Goal: Browse casually: Explore the website without a specific task or goal

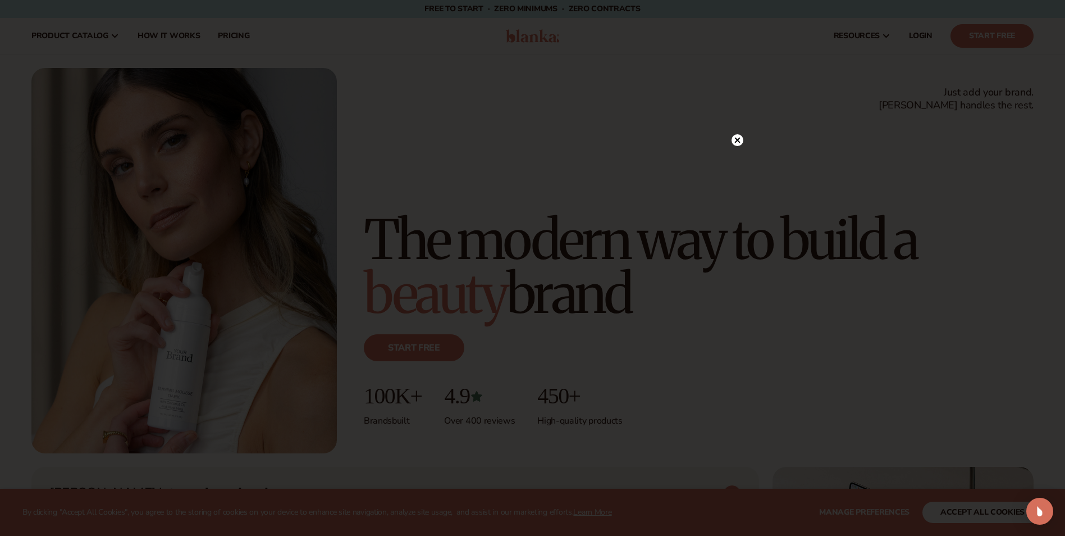
click at [740, 137] on circle at bounding box center [738, 140] width 12 height 12
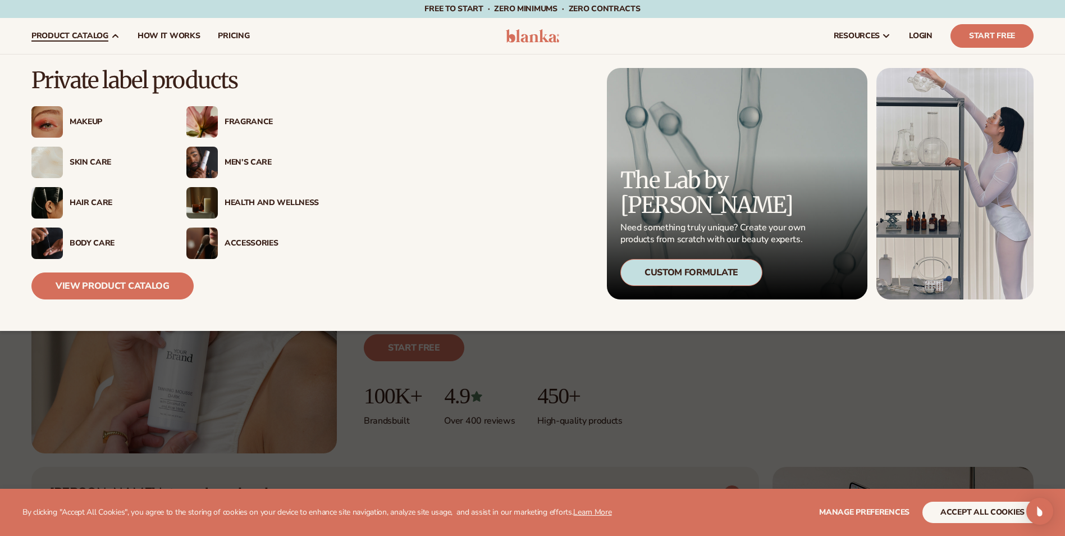
click at [200, 156] on img at bounding box center [201, 162] width 31 height 31
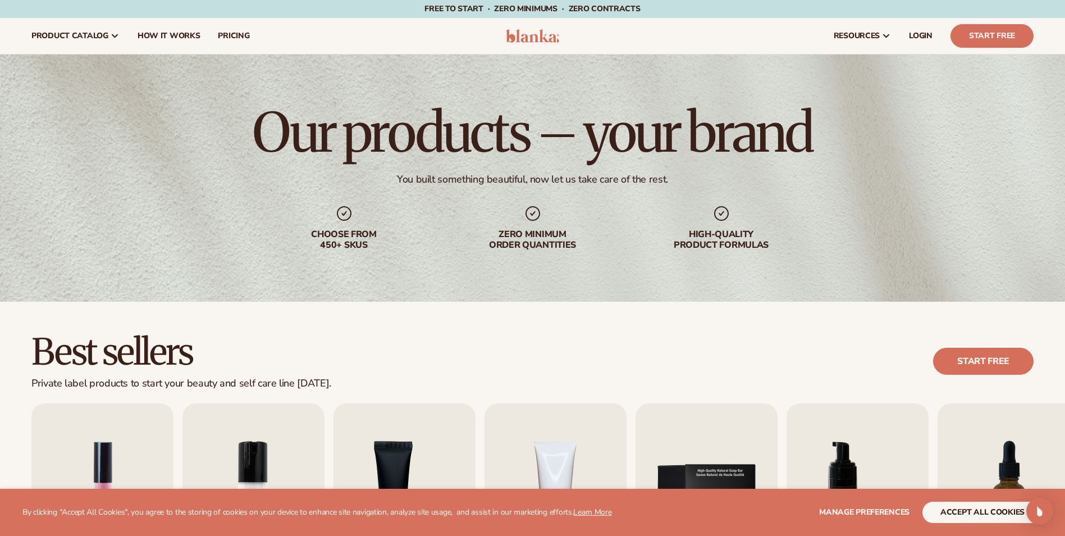
scroll to position [225, 0]
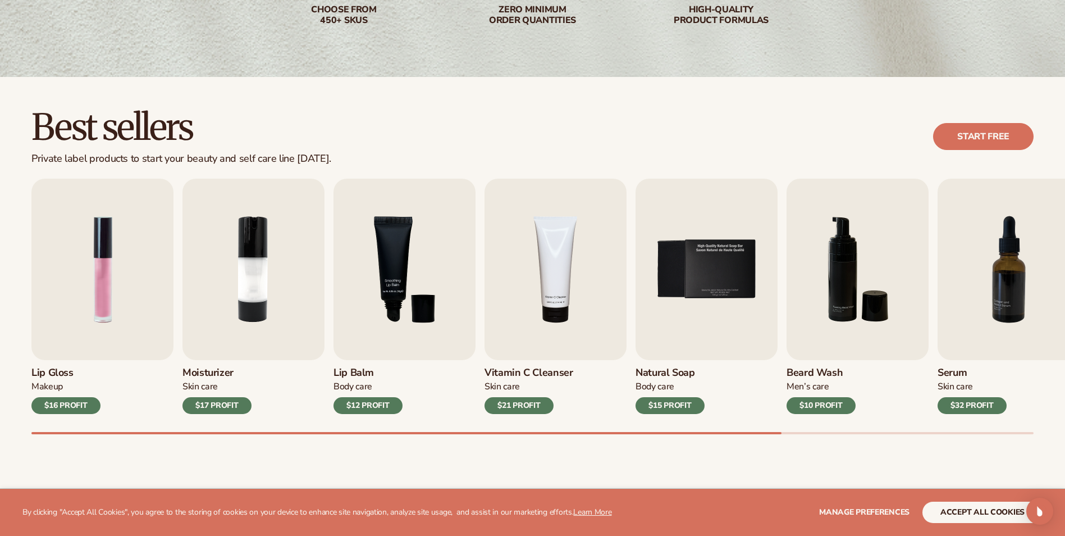
click at [814, 377] on h3 "Beard Wash" at bounding box center [821, 373] width 69 height 12
click at [813, 375] on h3 "Beard Wash" at bounding box center [821, 373] width 69 height 12
click at [811, 367] on h3 "Beard Wash" at bounding box center [821, 373] width 69 height 12
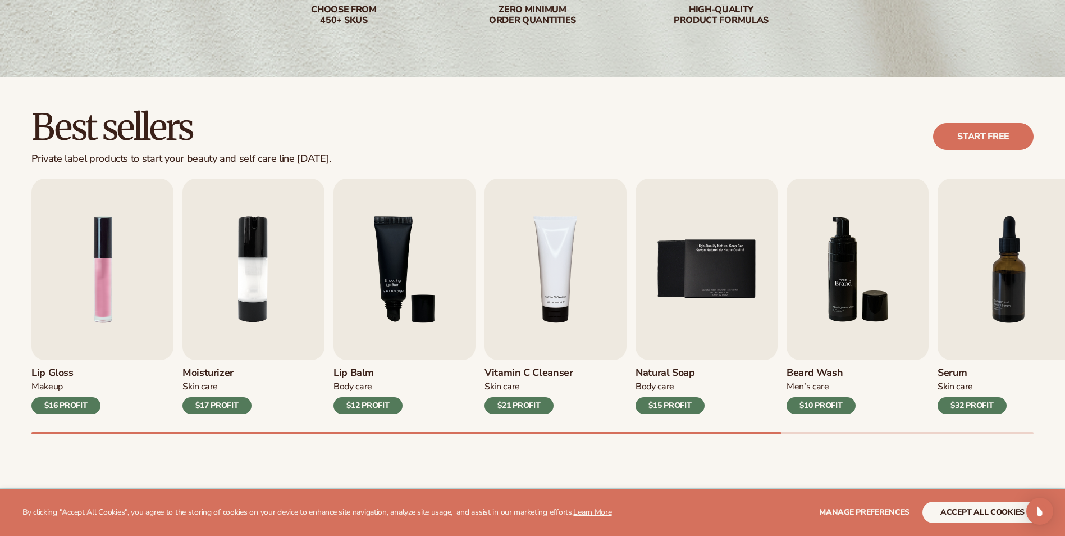
click at [840, 326] on img "6 / 9" at bounding box center [858, 269] width 142 height 181
click at [840, 327] on img "6 / 9" at bounding box center [858, 269] width 142 height 181
click at [809, 402] on div "$10 PROFIT" at bounding box center [821, 405] width 69 height 17
click at [532, 371] on h3 "Vitamin C Cleanser" at bounding box center [529, 373] width 89 height 12
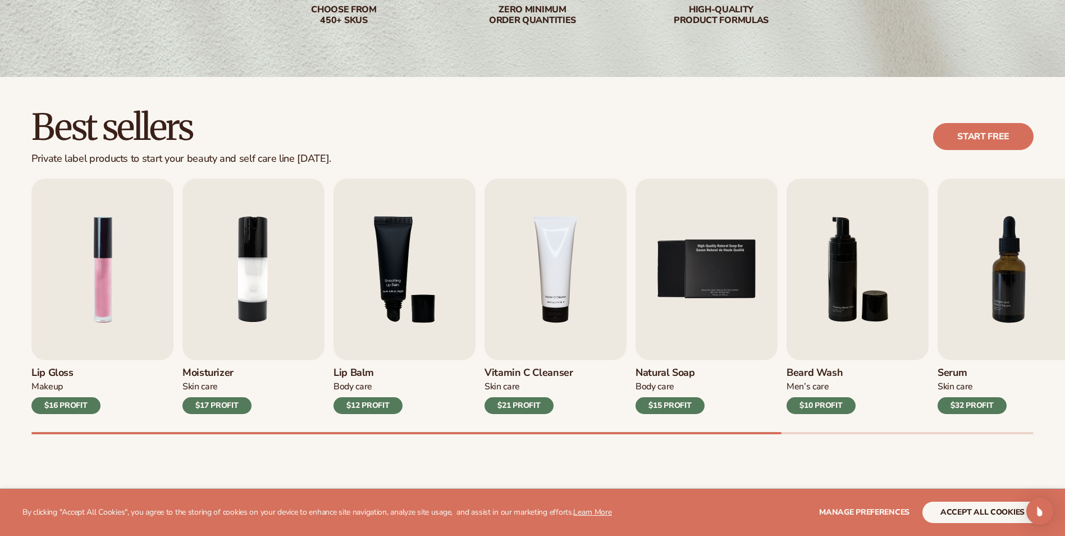
click at [532, 371] on h3 "Vitamin C Cleanser" at bounding box center [529, 373] width 89 height 12
click at [531, 370] on h3 "Vitamin C Cleanser" at bounding box center [529, 373] width 89 height 12
click at [856, 508] on span "Manage preferences" at bounding box center [864, 512] width 90 height 11
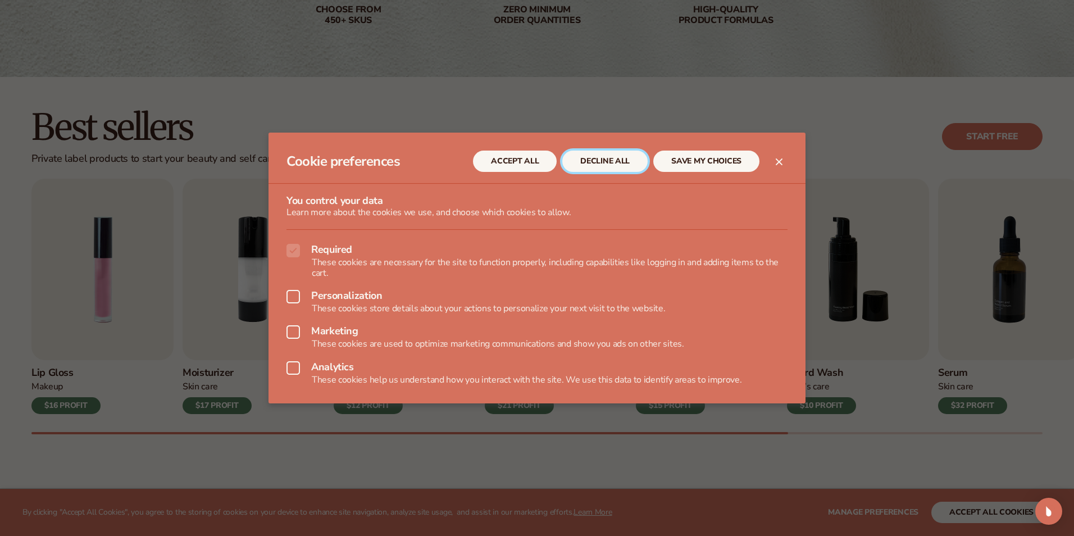
click at [621, 161] on button "DECLINE ALL" at bounding box center [604, 161] width 85 height 21
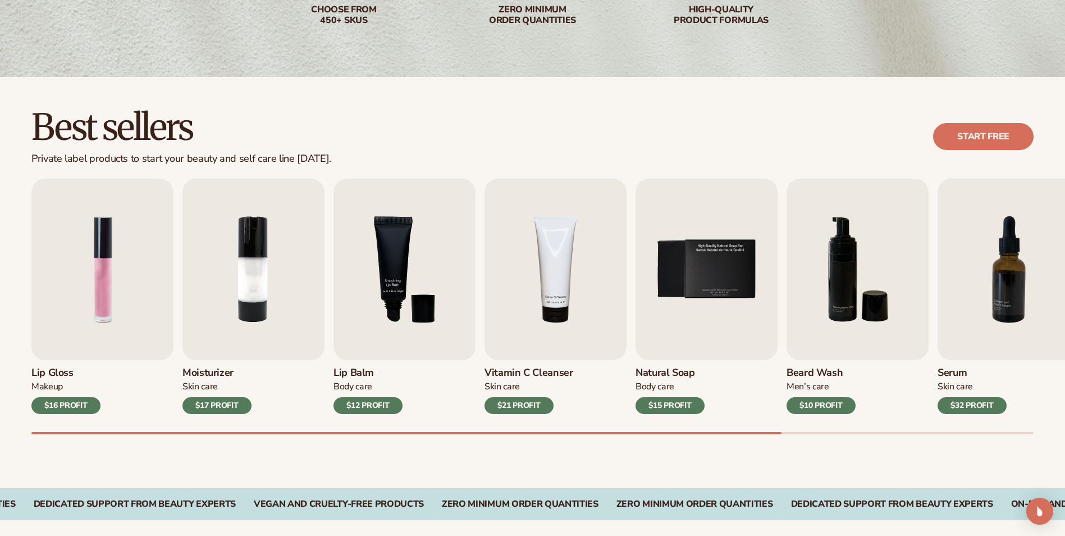
click at [819, 370] on h3 "Beard Wash" at bounding box center [821, 373] width 69 height 12
click at [818, 370] on h3 "Beard Wash" at bounding box center [821, 373] width 69 height 12
click at [817, 369] on h3 "Beard Wash" at bounding box center [821, 373] width 69 height 12
click at [816, 369] on h3 "Beard Wash" at bounding box center [821, 373] width 69 height 12
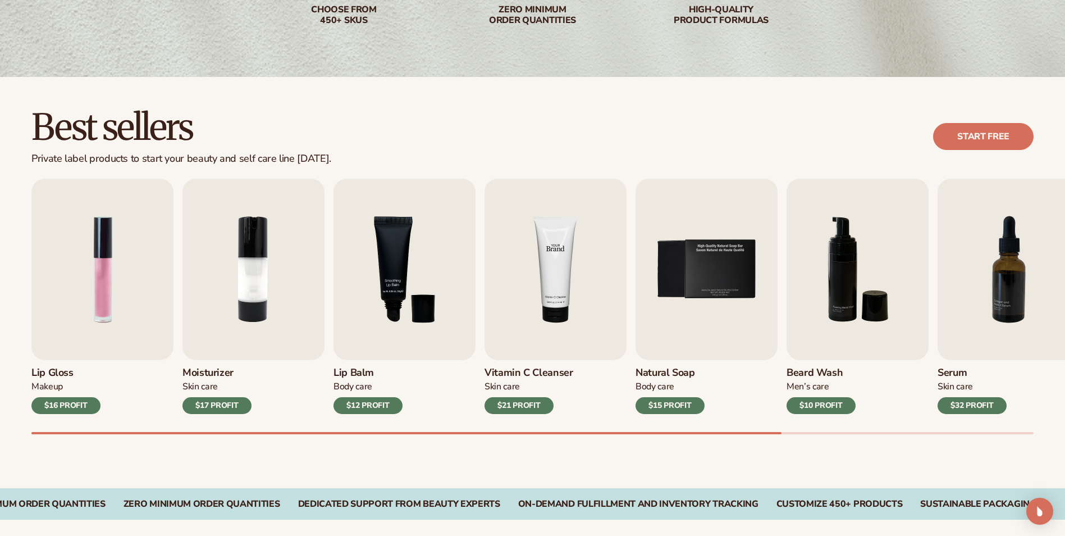
click at [551, 270] on img "4 / 9" at bounding box center [556, 269] width 142 height 181
click at [519, 398] on div "$21 PROFIT" at bounding box center [519, 405] width 69 height 17
click at [518, 398] on div "$21 PROFIT" at bounding box center [519, 405] width 69 height 17
click at [510, 370] on h3 "Vitamin C Cleanser" at bounding box center [529, 373] width 89 height 12
